Goal: Task Accomplishment & Management: Use online tool/utility

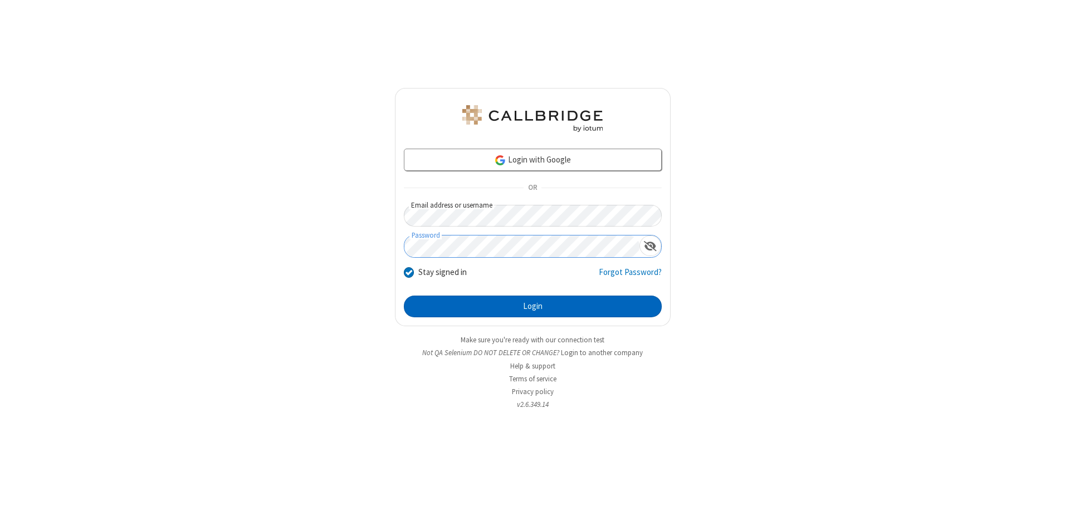
click at [532, 306] on button "Login" at bounding box center [533, 307] width 258 height 22
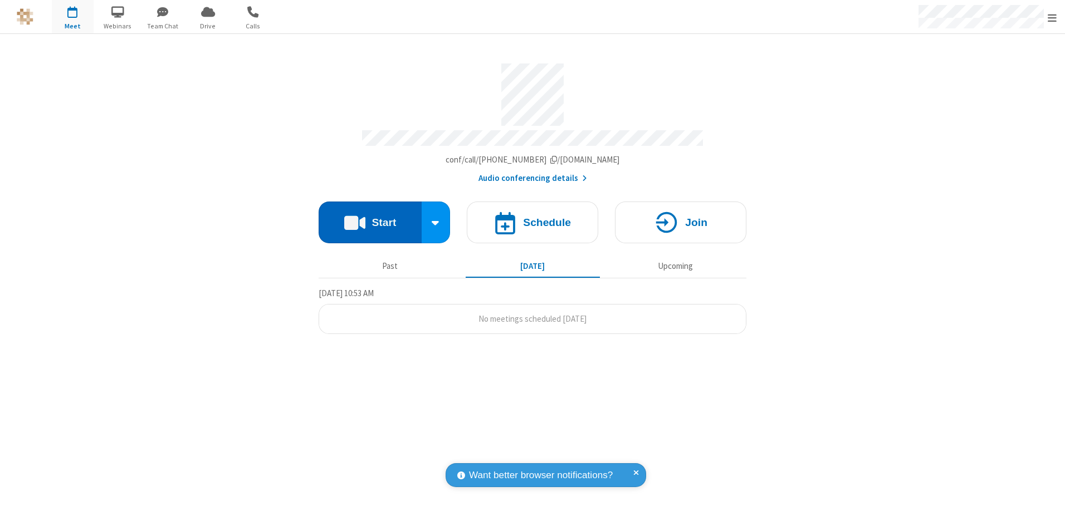
click at [370, 218] on button "Start" at bounding box center [369, 223] width 103 height 42
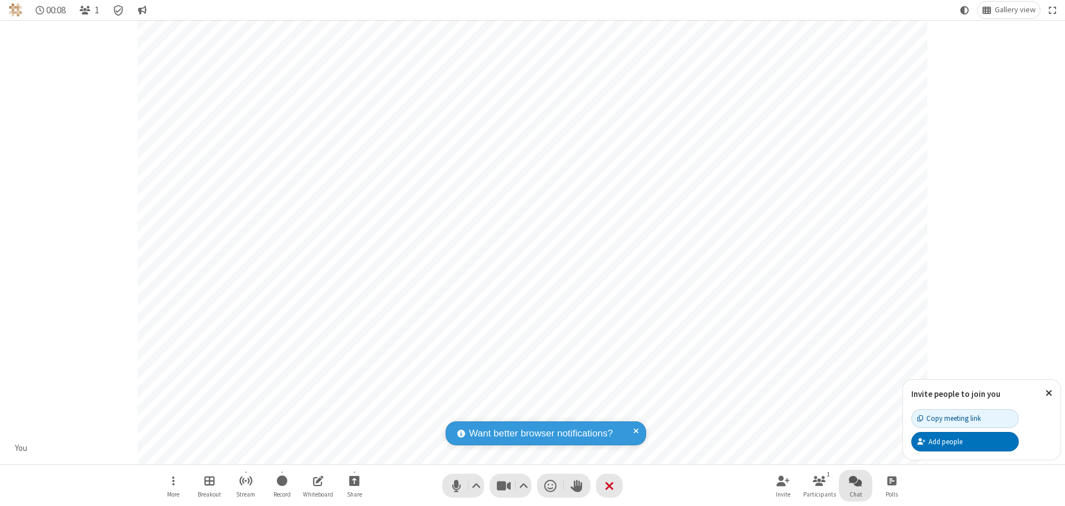
click at [855, 481] on span "Open chat" at bounding box center [855, 481] width 13 height 14
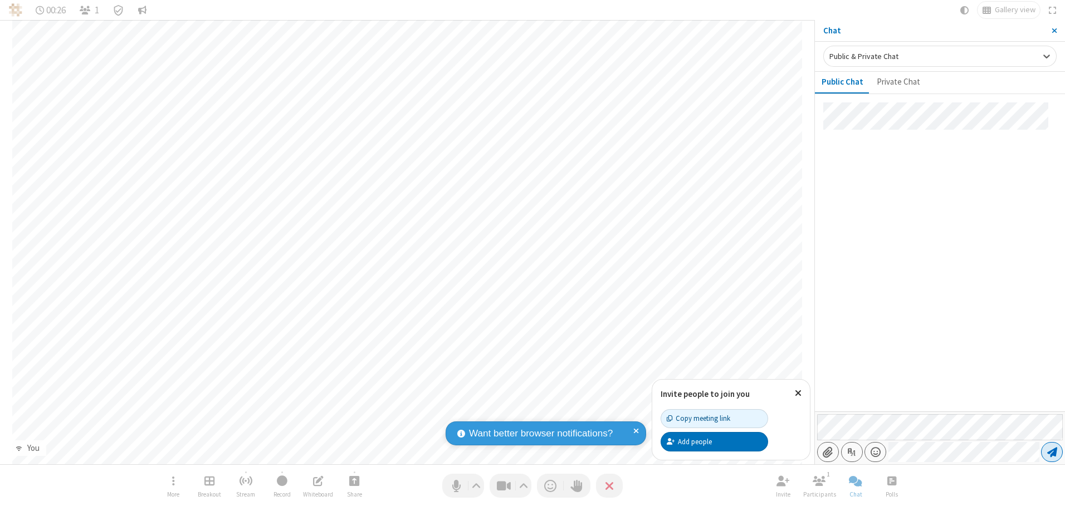
click at [1051, 452] on span "Send message" at bounding box center [1052, 452] width 10 height 11
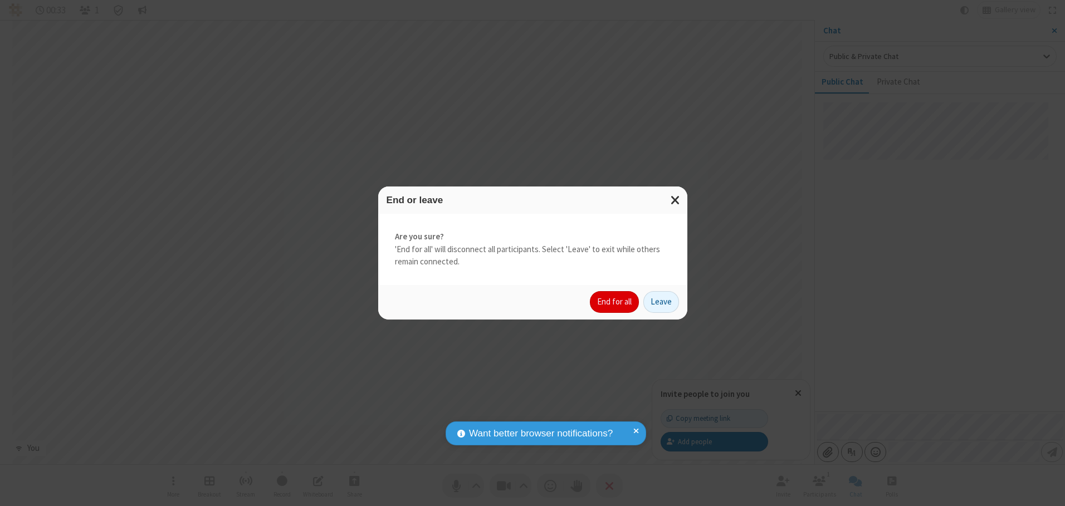
click at [615, 302] on button "End for all" at bounding box center [614, 302] width 49 height 22
